Goal: Task Accomplishment & Management: Complete application form

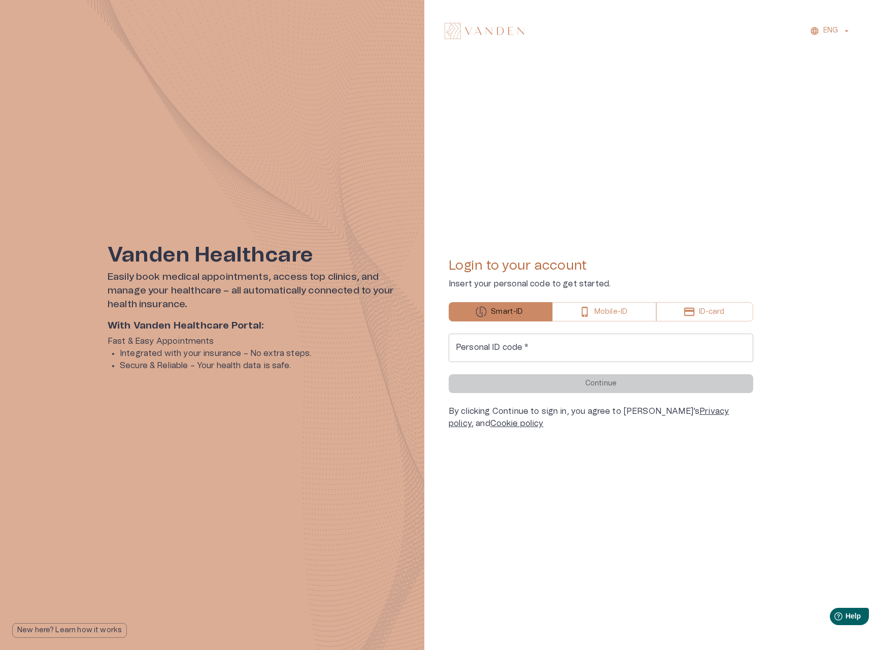
click at [520, 349] on input "Personal ID code   *" at bounding box center [601, 348] width 305 height 28
type input "**********"
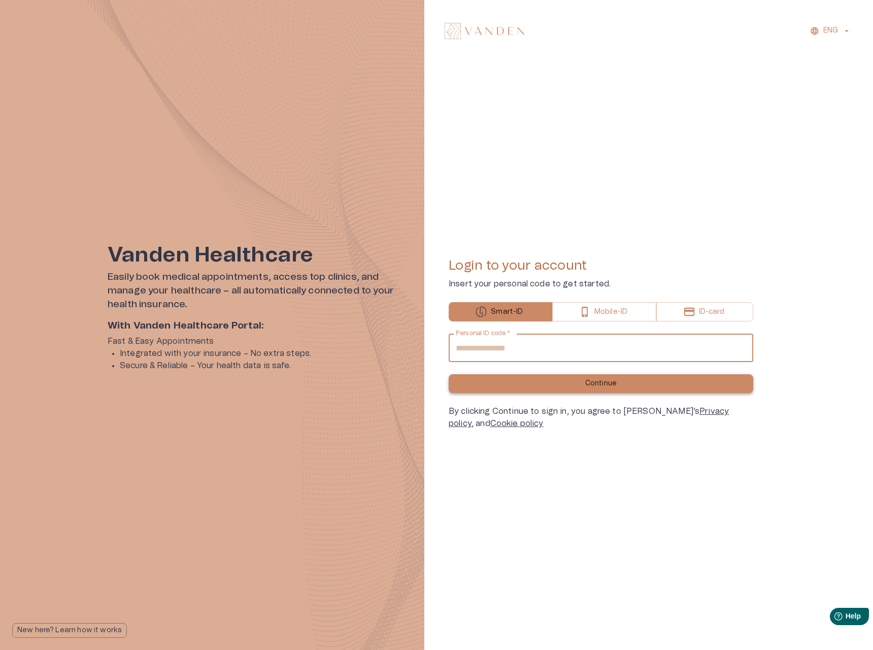
click at [547, 381] on button "Continue" at bounding box center [601, 383] width 305 height 19
